Goal: Find specific page/section: Find specific page/section

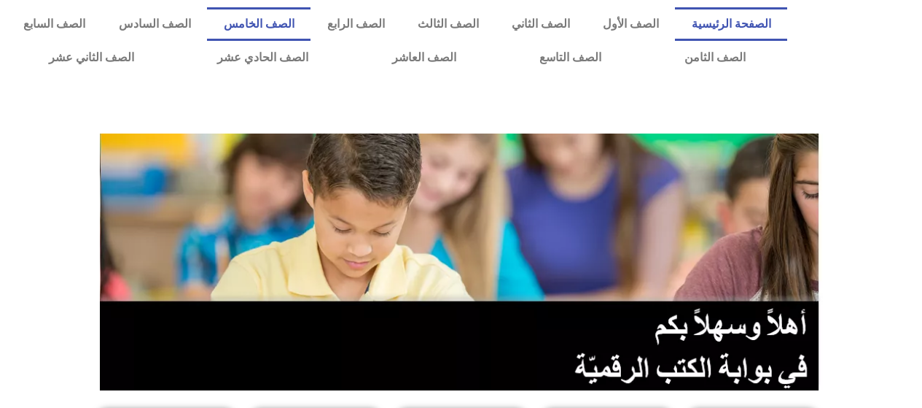
click at [308, 26] on link "الصف الخامس" at bounding box center [259, 24] width 104 height 34
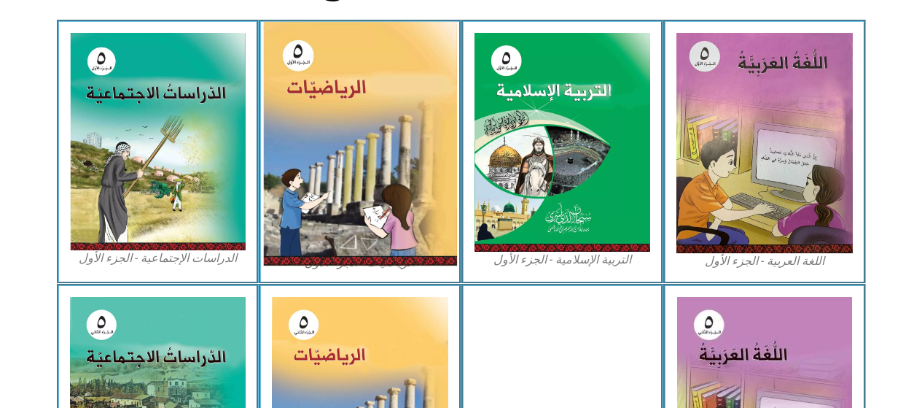
scroll to position [437, 0]
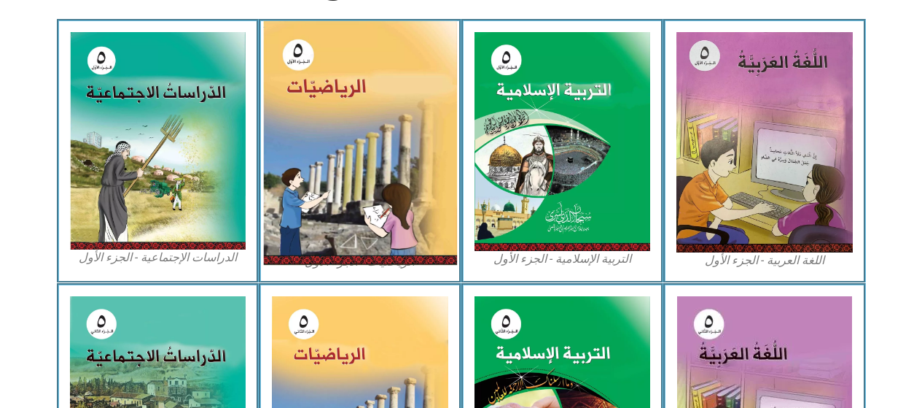
click at [371, 180] on img at bounding box center [360, 143] width 194 height 244
click at [368, 154] on img at bounding box center [360, 143] width 194 height 244
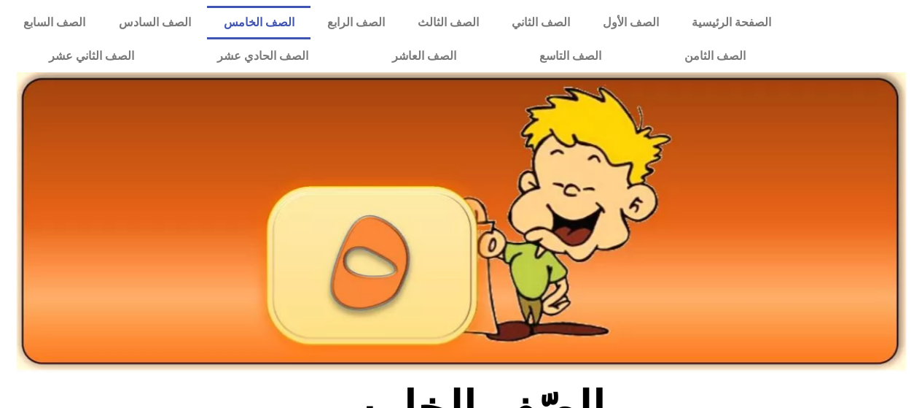
scroll to position [0, 0]
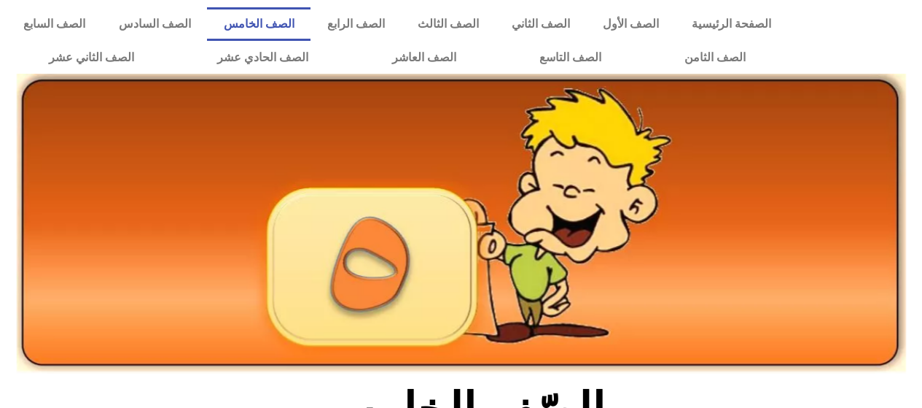
click at [293, 23] on link "الصف الخامس" at bounding box center [259, 24] width 104 height 34
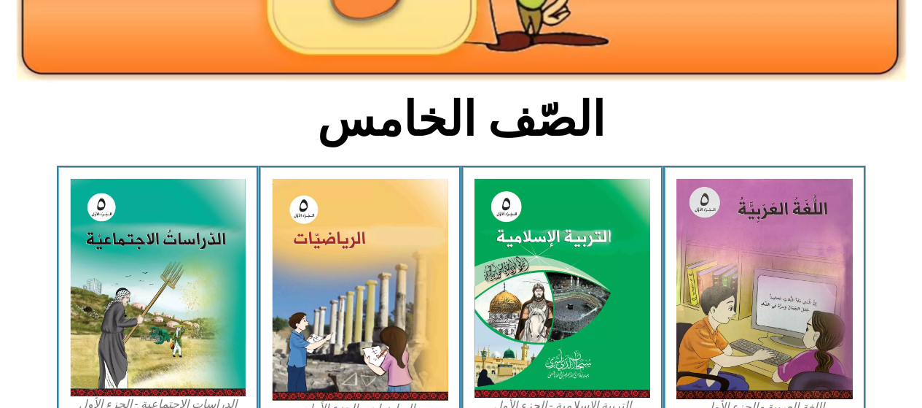
scroll to position [292, 0]
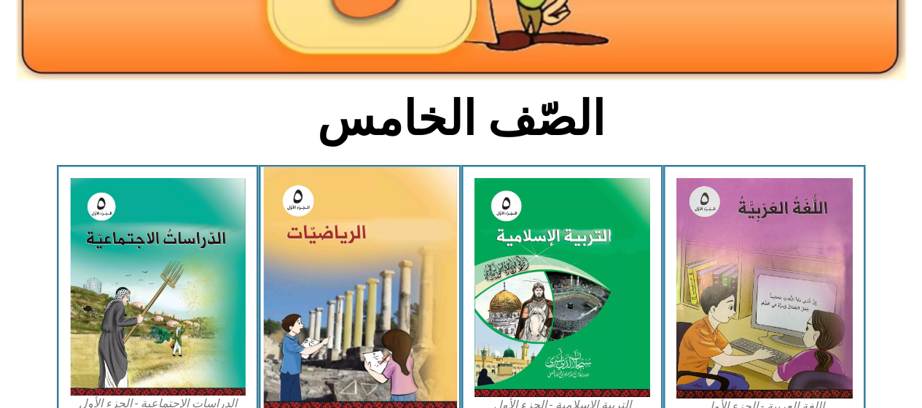
click at [354, 253] on img at bounding box center [360, 289] width 194 height 244
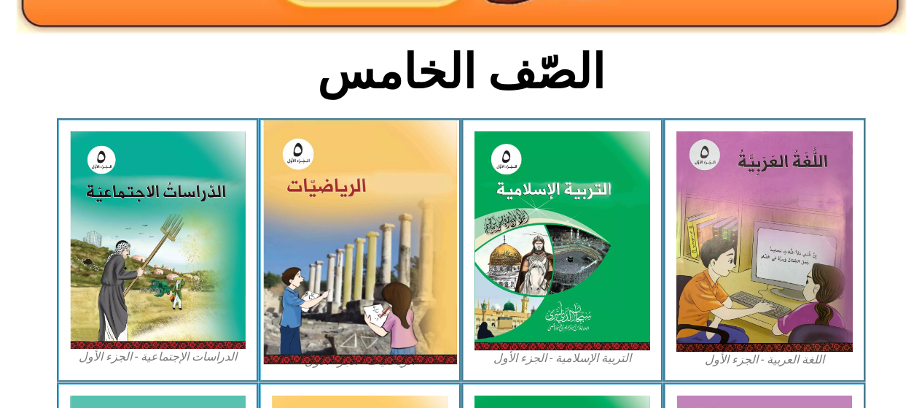
scroll to position [365, 0]
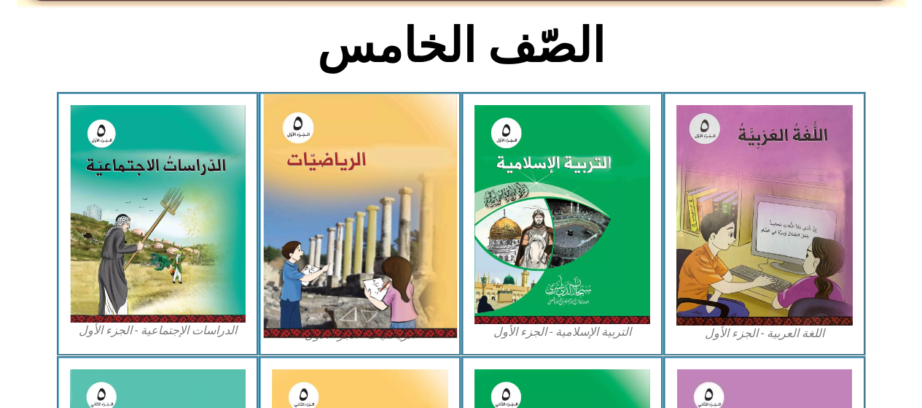
click at [359, 209] on img at bounding box center [360, 216] width 194 height 244
click at [359, 211] on img at bounding box center [360, 216] width 194 height 244
click at [315, 236] on img at bounding box center [360, 216] width 194 height 244
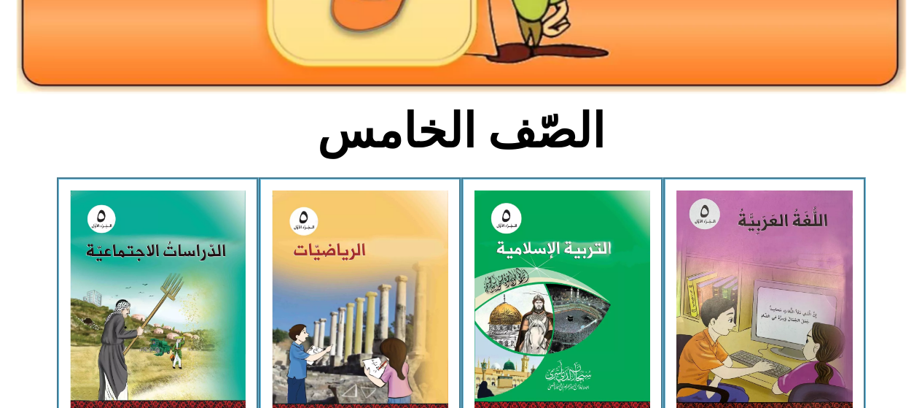
scroll to position [0, 0]
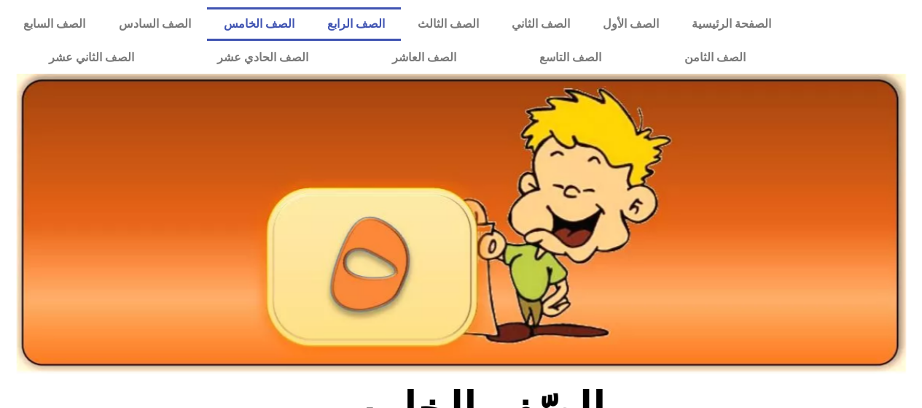
click at [389, 24] on link "الصف الرابع" at bounding box center [356, 24] width 90 height 34
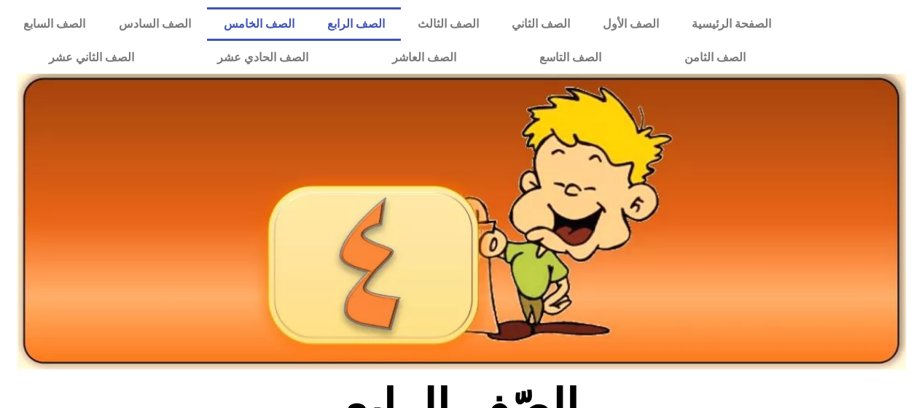
click at [311, 22] on link "الصف الخامس" at bounding box center [259, 24] width 104 height 34
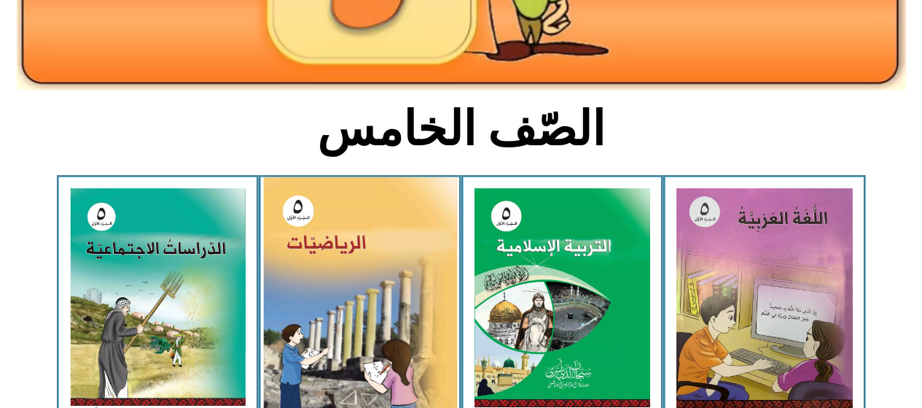
scroll to position [292, 0]
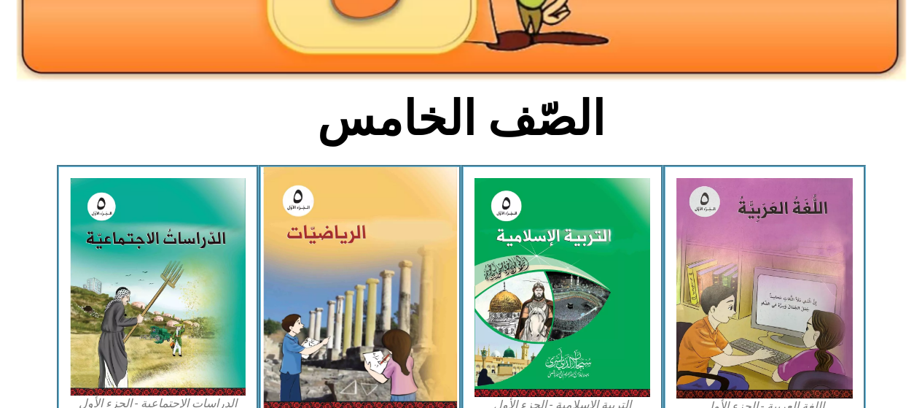
click at [356, 237] on img at bounding box center [360, 289] width 194 height 244
click at [398, 292] on img at bounding box center [360, 289] width 194 height 244
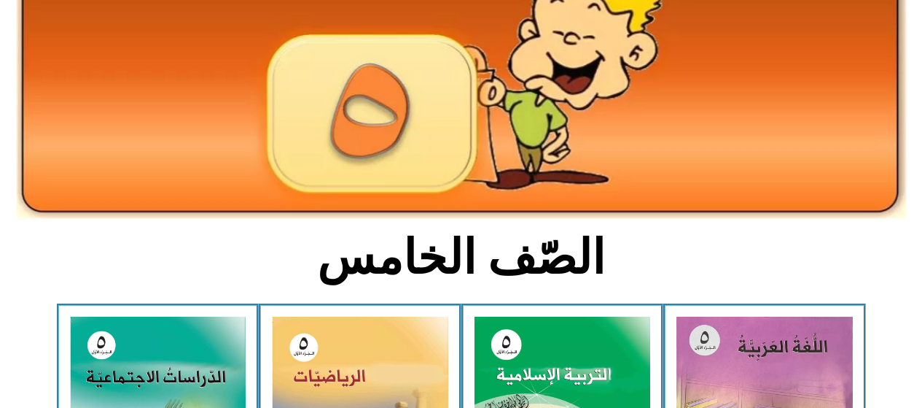
scroll to position [0, 0]
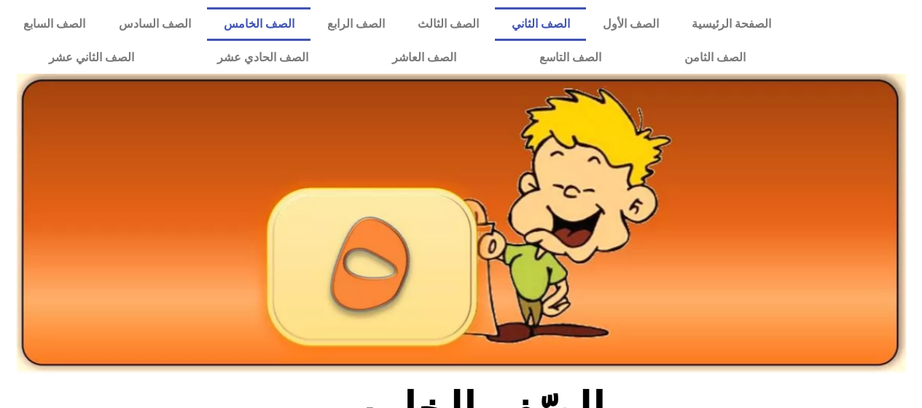
click at [562, 22] on link "الصف الثاني" at bounding box center [540, 24] width 91 height 34
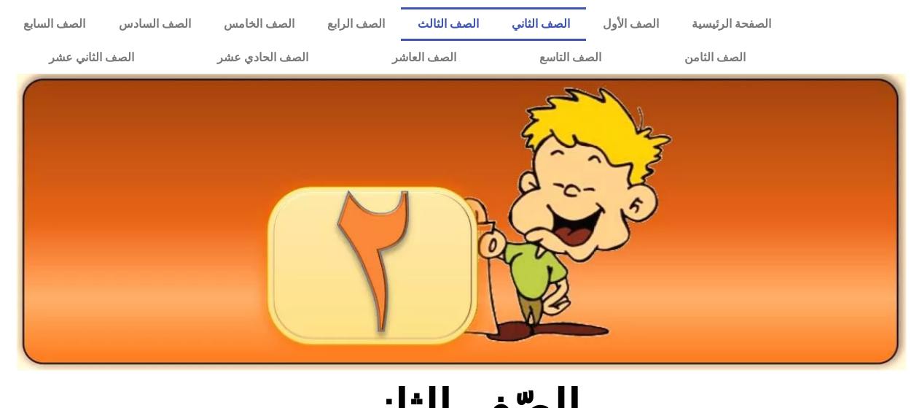
click at [495, 27] on link "الصف الثالث" at bounding box center [448, 24] width 94 height 34
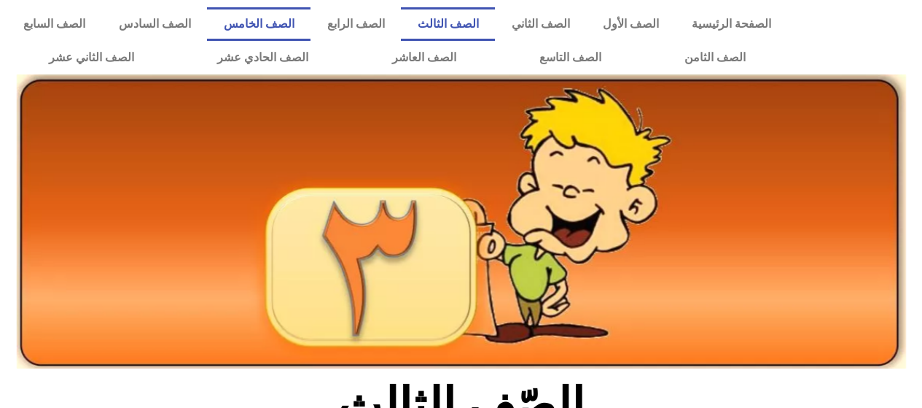
click at [311, 23] on link "الصف الخامس" at bounding box center [259, 24] width 104 height 34
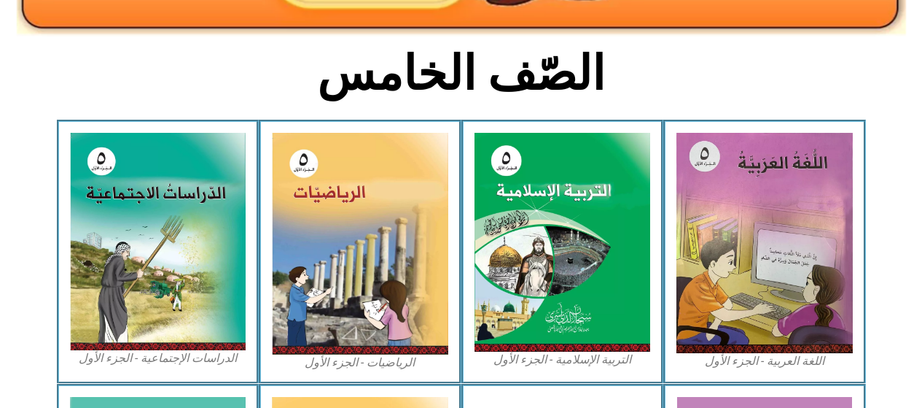
scroll to position [365, 0]
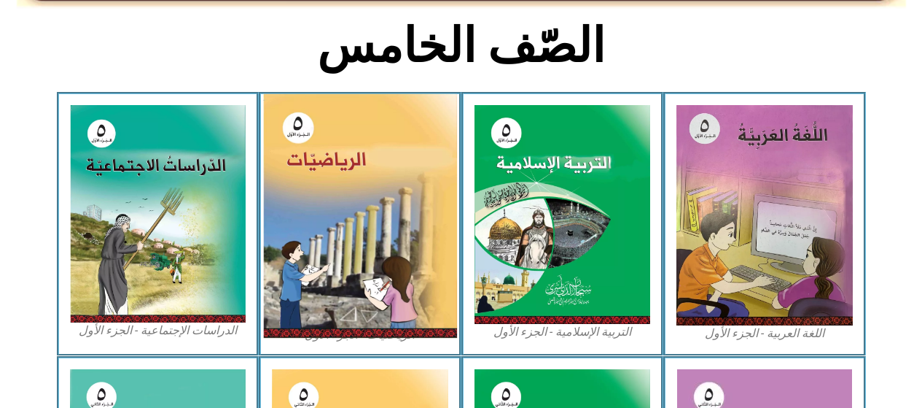
click at [318, 183] on img at bounding box center [360, 216] width 194 height 244
click at [319, 182] on img at bounding box center [360, 216] width 194 height 244
click at [335, 185] on img at bounding box center [360, 216] width 194 height 244
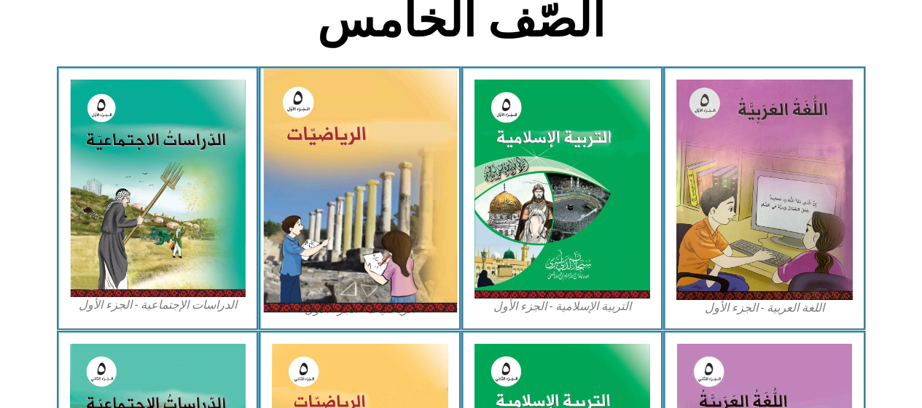
scroll to position [388, 0]
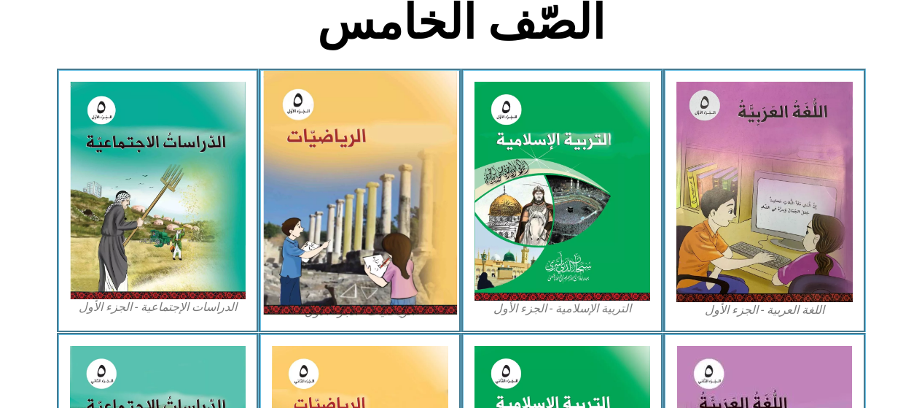
click at [297, 109] on img at bounding box center [360, 193] width 194 height 244
click at [361, 206] on img at bounding box center [360, 193] width 194 height 244
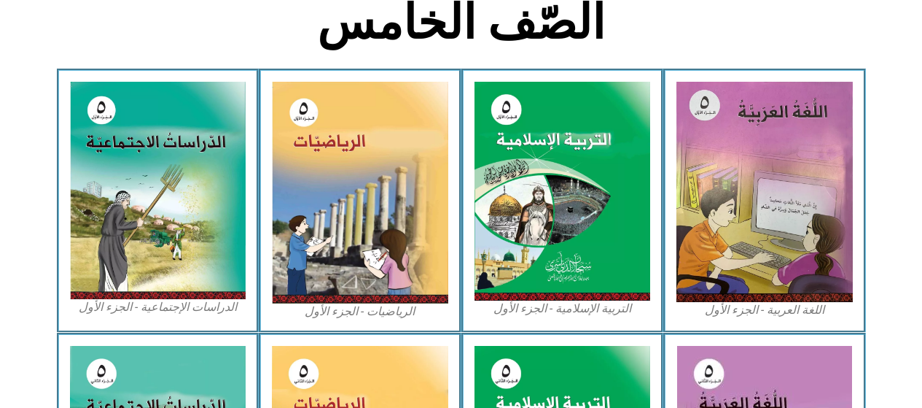
click at [362, 312] on figcaption "الرياضيات - الجزء الأول​" at bounding box center [360, 311] width 176 height 16
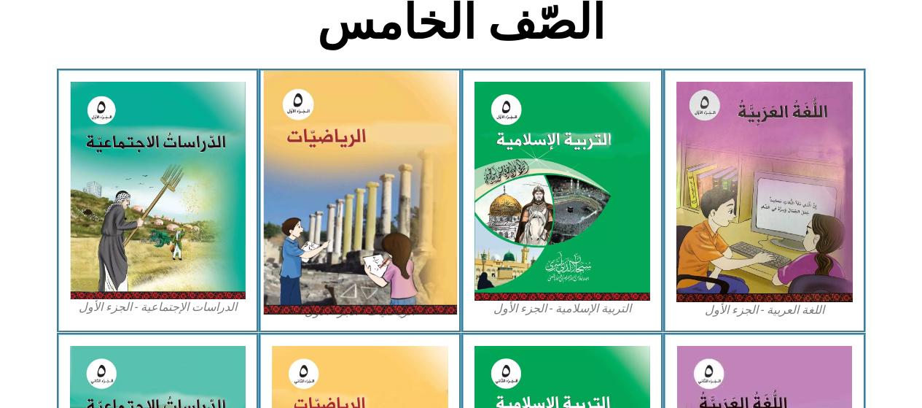
click at [322, 233] on img at bounding box center [360, 193] width 194 height 244
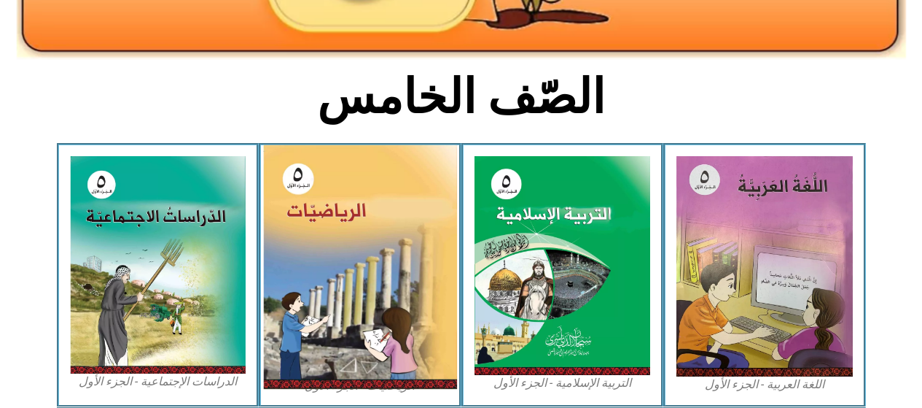
scroll to position [315, 0]
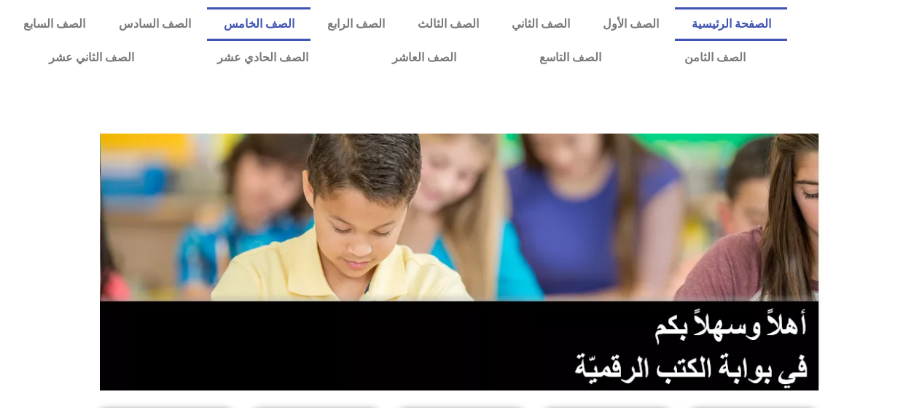
click at [311, 34] on link "الصف الخامس" at bounding box center [259, 24] width 104 height 34
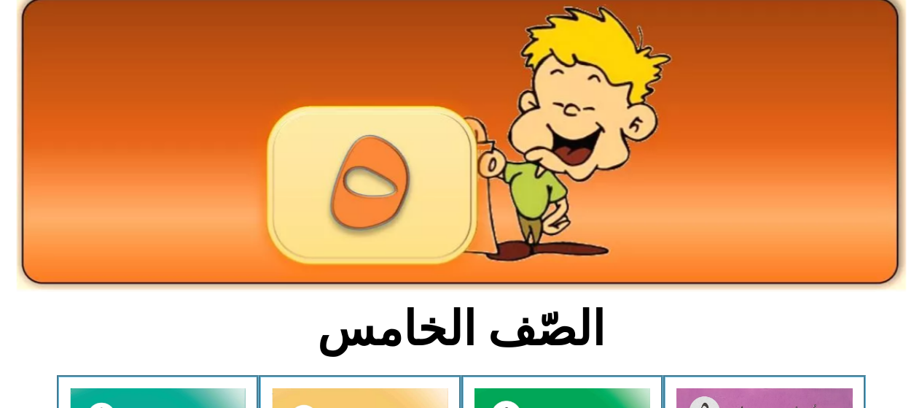
scroll to position [365, 0]
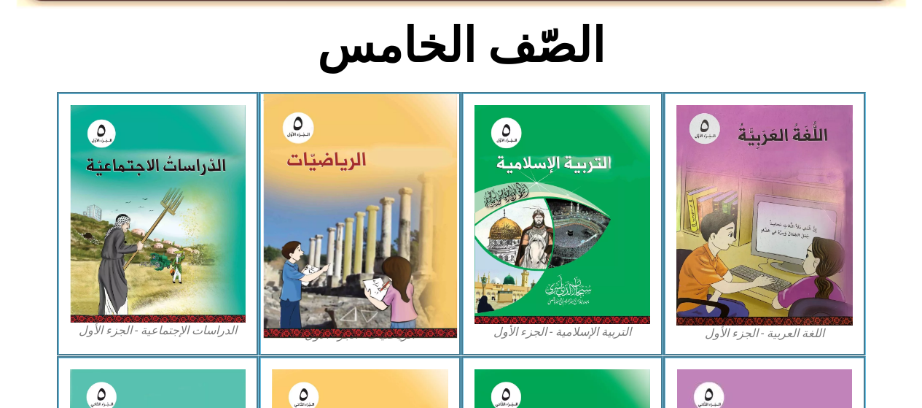
click at [332, 179] on img at bounding box center [360, 216] width 194 height 244
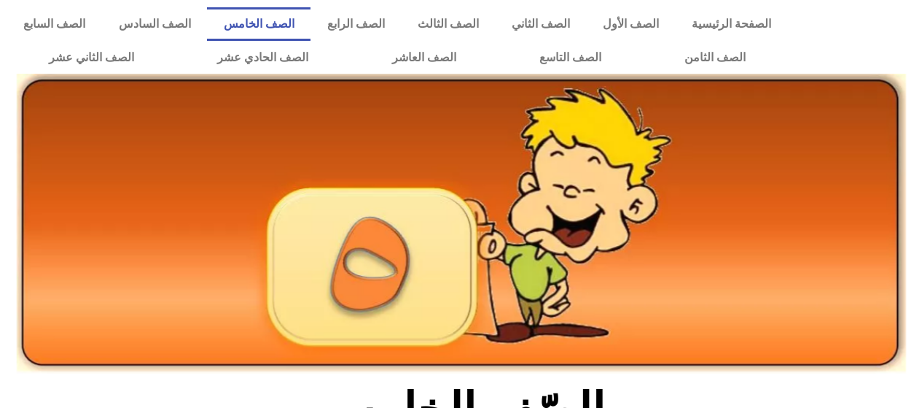
scroll to position [365, 0]
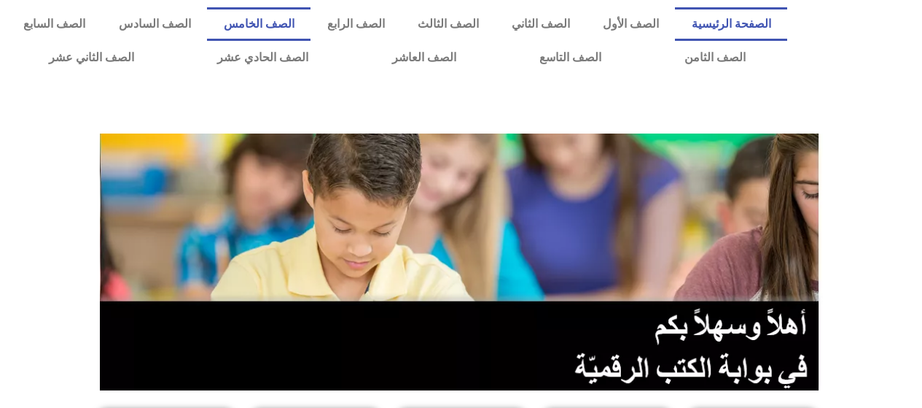
click at [311, 20] on link "الصف الخامس" at bounding box center [259, 24] width 104 height 34
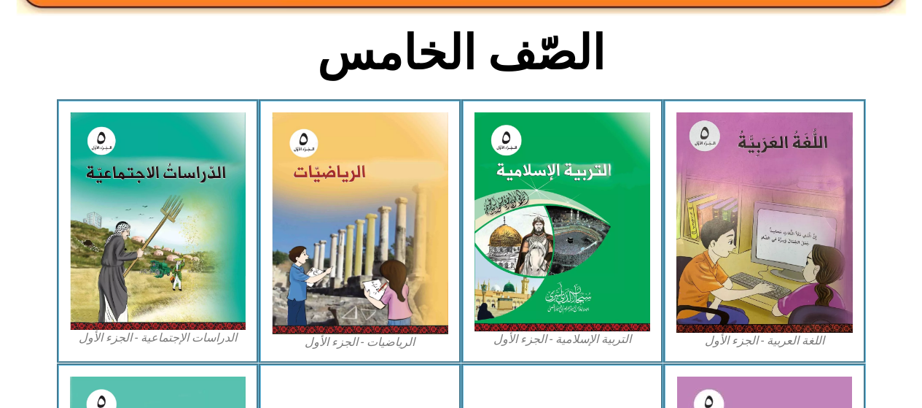
scroll to position [365, 0]
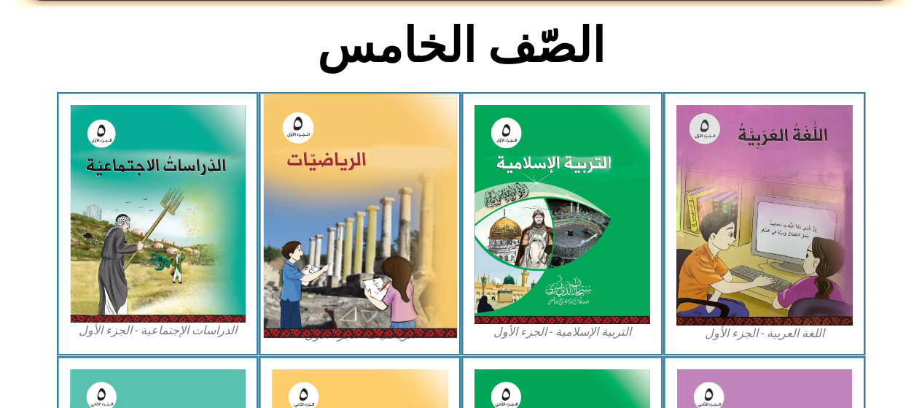
click at [342, 207] on img at bounding box center [360, 216] width 194 height 244
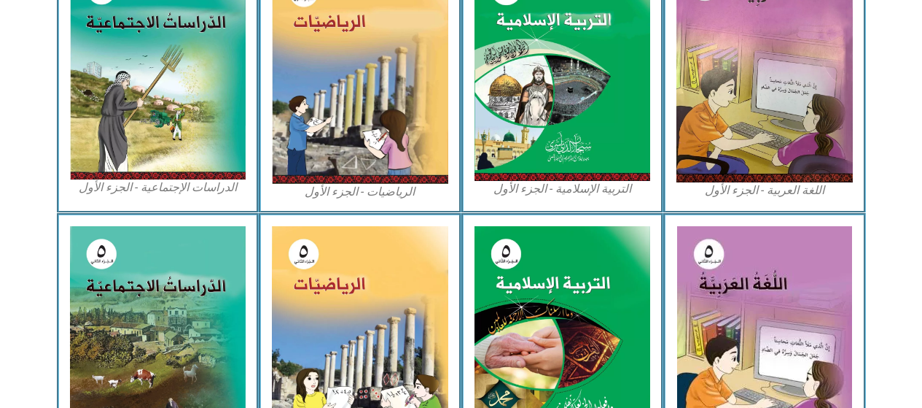
scroll to position [510, 0]
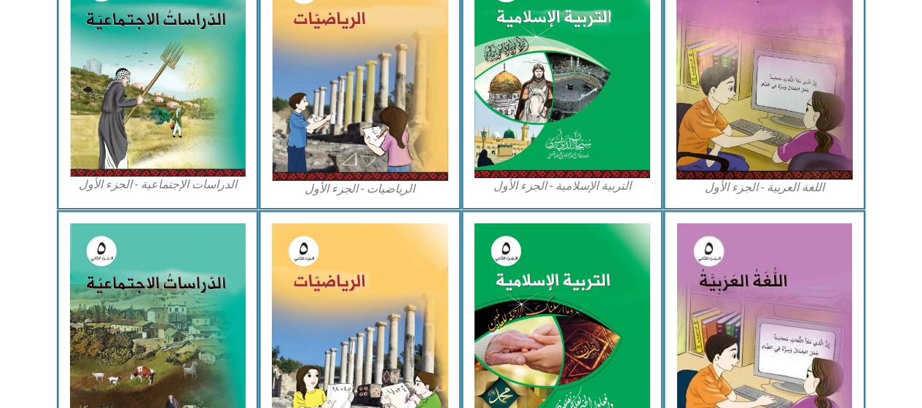
click at [359, 186] on figcaption "الرياضيات - الجزء الأول​" at bounding box center [360, 189] width 176 height 16
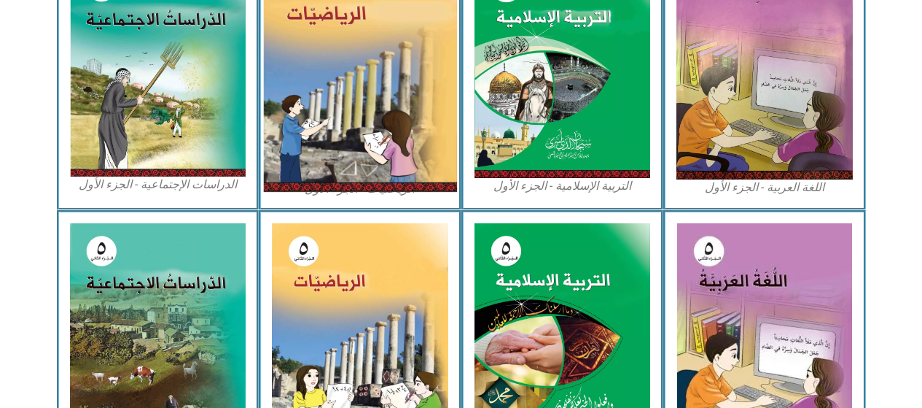
click at [371, 115] on img at bounding box center [360, 70] width 194 height 244
click at [370, 119] on img at bounding box center [360, 70] width 194 height 244
click at [382, 110] on img at bounding box center [360, 70] width 194 height 244
click at [381, 114] on img at bounding box center [360, 70] width 194 height 244
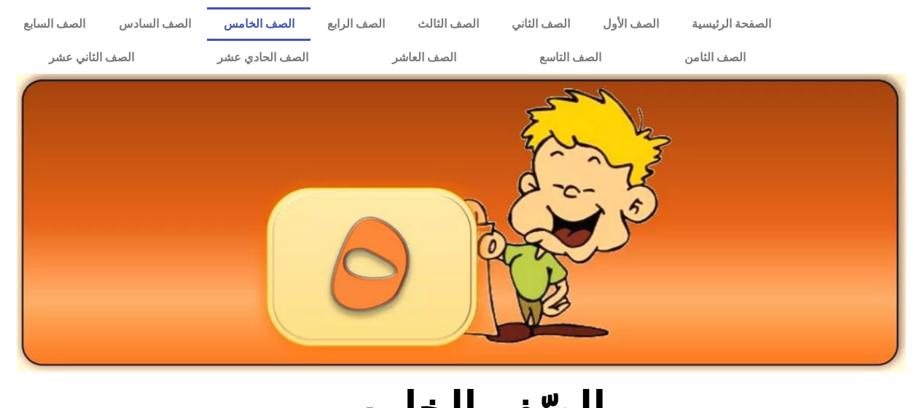
scroll to position [510, 0]
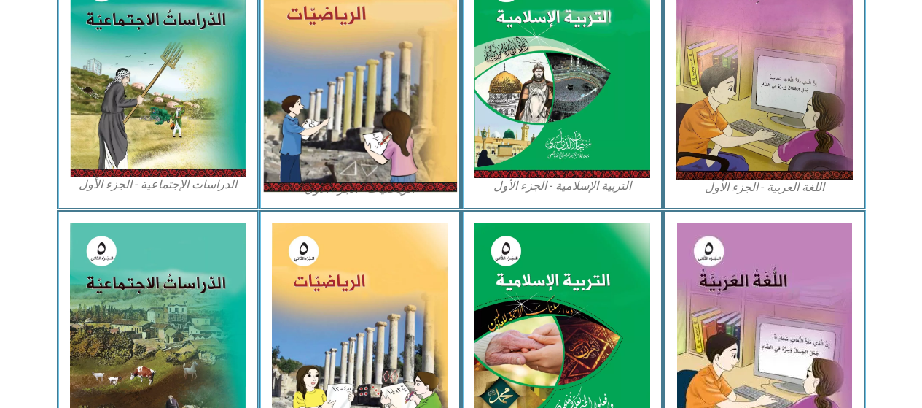
click at [400, 76] on img at bounding box center [360, 70] width 194 height 244
click at [357, 70] on img at bounding box center [360, 70] width 194 height 244
click at [378, 60] on img at bounding box center [360, 70] width 194 height 244
drag, startPoint x: 378, startPoint y: 60, endPoint x: 379, endPoint y: 67, distance: 7.3
click at [379, 67] on img at bounding box center [360, 70] width 194 height 244
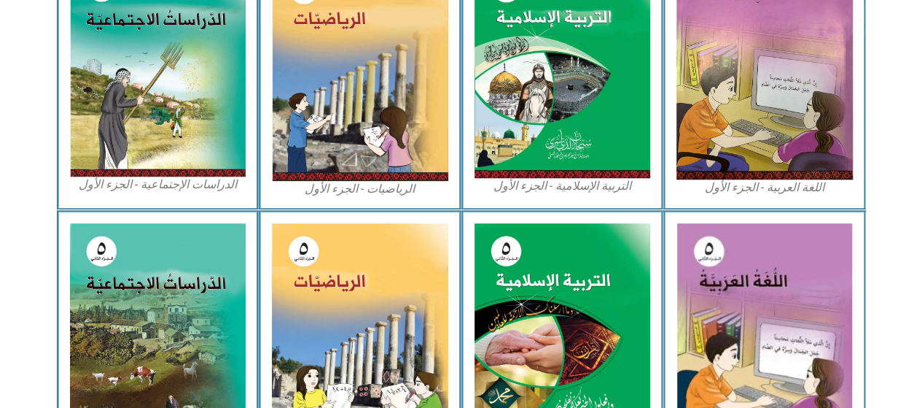
scroll to position [524, 0]
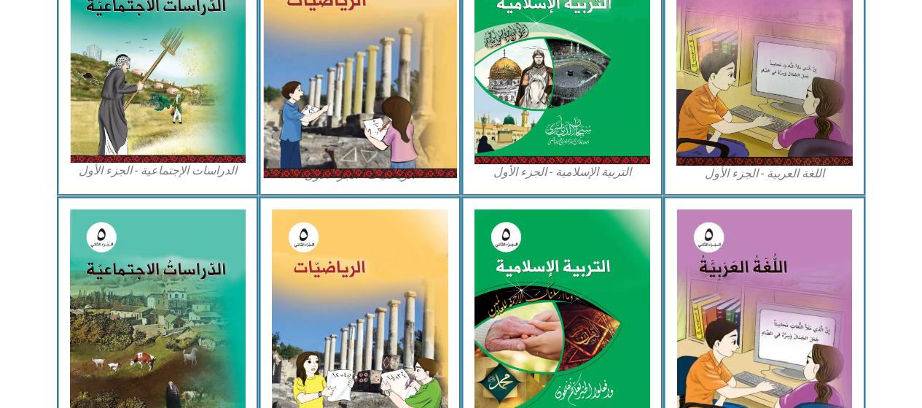
click at [385, 70] on img at bounding box center [360, 56] width 194 height 244
click at [386, 71] on img at bounding box center [360, 56] width 194 height 244
